Goal: Task Accomplishment & Management: Manage account settings

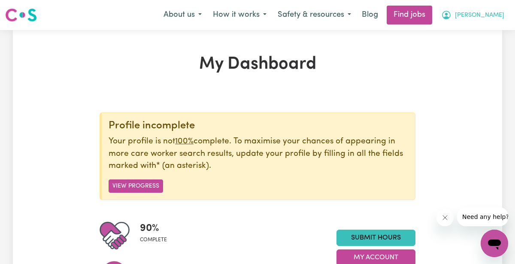
click at [482, 12] on span "[PERSON_NAME]" at bounding box center [479, 15] width 49 height 9
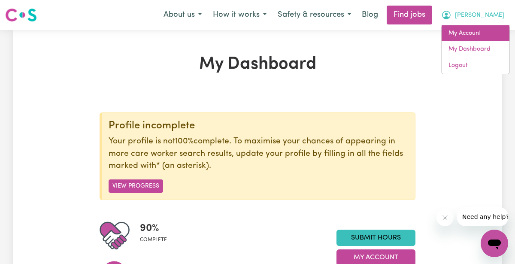
click at [452, 33] on link "My Account" at bounding box center [475, 33] width 68 height 16
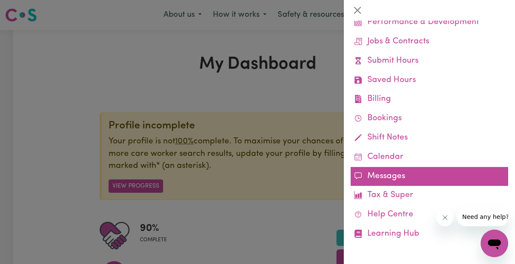
scroll to position [71, 0]
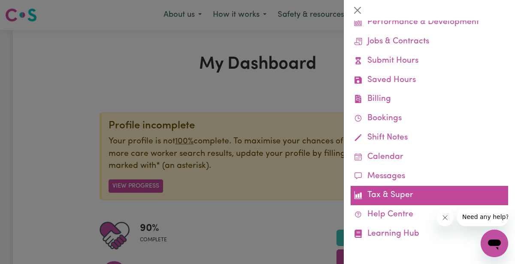
click at [407, 197] on link "Tax & Super" at bounding box center [428, 195] width 157 height 19
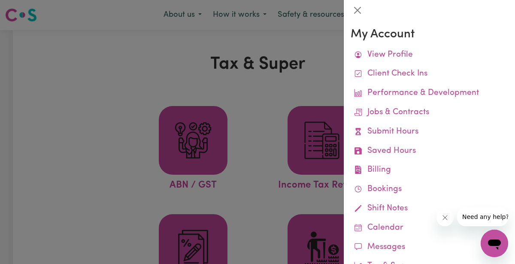
click at [135, 218] on div at bounding box center [257, 132] width 515 height 264
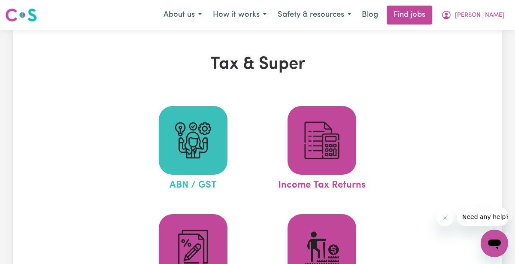
click at [182, 157] on img at bounding box center [192, 140] width 41 height 41
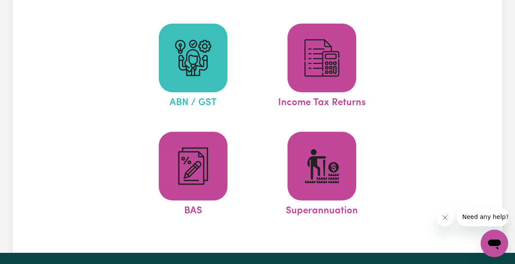
scroll to position [81, 0]
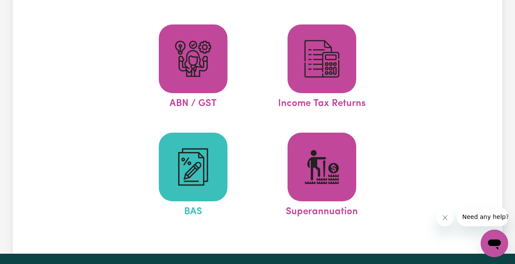
click at [205, 174] on img at bounding box center [192, 166] width 41 height 41
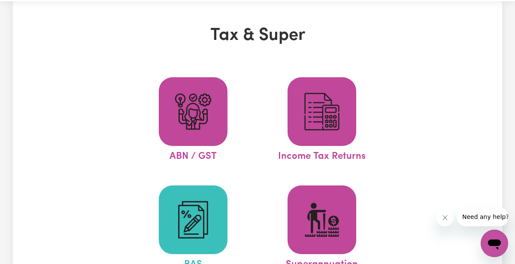
scroll to position [28, 0]
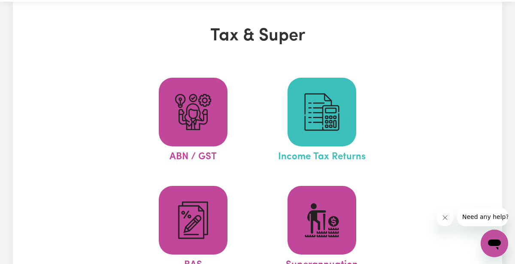
click at [331, 126] on img at bounding box center [321, 111] width 41 height 41
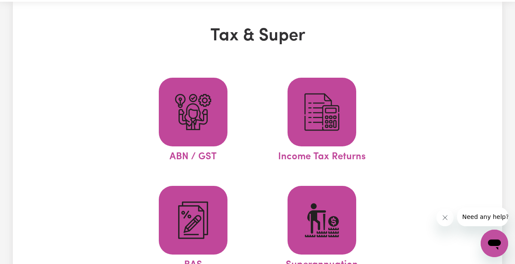
scroll to position [0, 0]
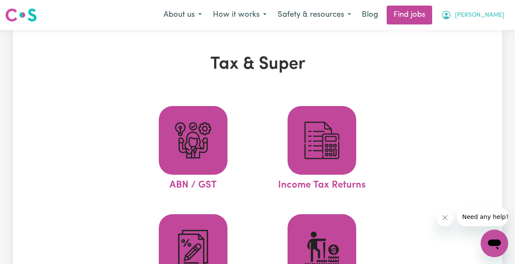
click at [477, 20] on span "[PERSON_NAME]" at bounding box center [479, 15] width 49 height 9
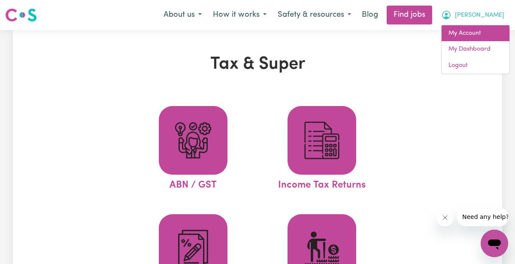
click at [472, 32] on link "My Account" at bounding box center [475, 33] width 68 height 16
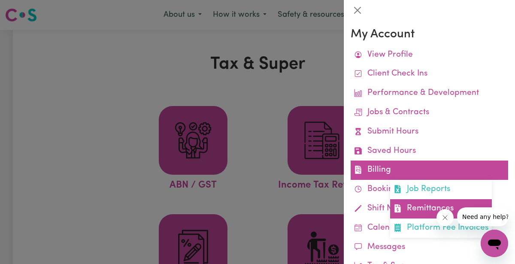
click at [409, 209] on link "Remittances" at bounding box center [441, 208] width 102 height 19
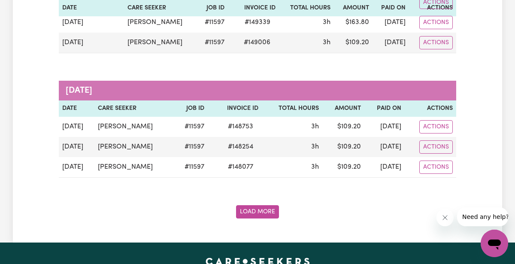
scroll to position [1907, 0]
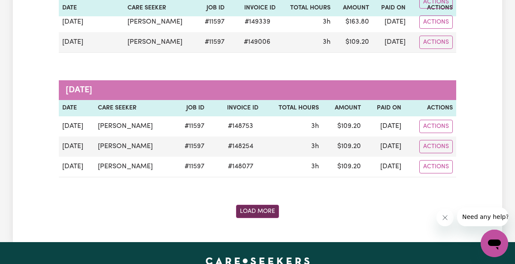
click at [259, 206] on button "Load More" at bounding box center [257, 211] width 43 height 13
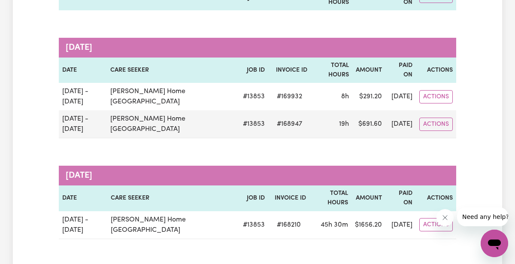
scroll to position [251, 0]
